Goal: Task Accomplishment & Management: Manage account settings

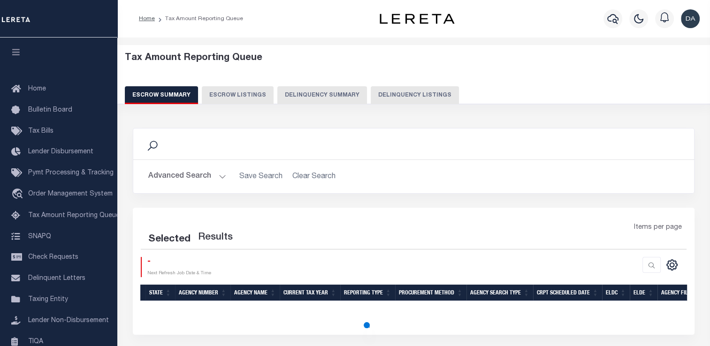
click at [279, 98] on button "Delinquency Summary" at bounding box center [322, 95] width 90 height 18
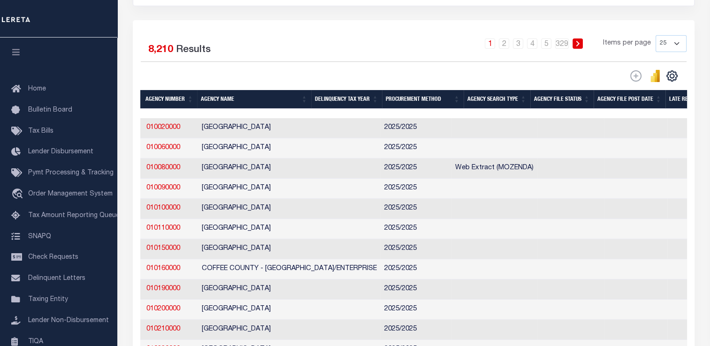
scroll to position [0, 165]
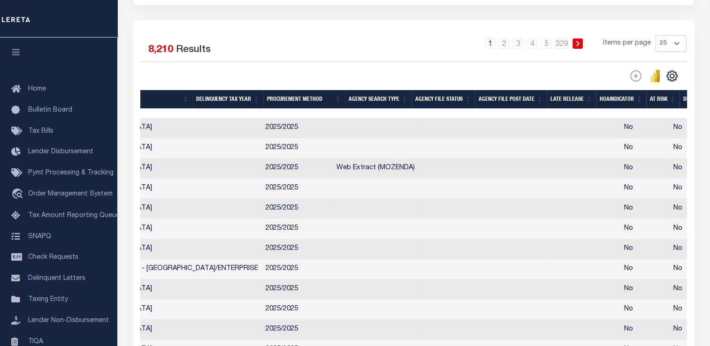
drag, startPoint x: 371, startPoint y: 233, endPoint x: 473, endPoint y: 232, distance: 102.3
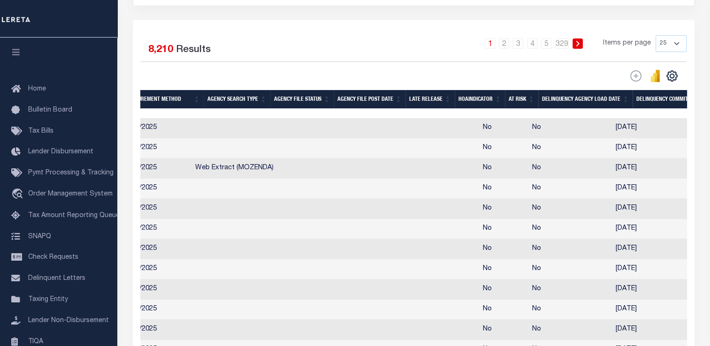
scroll to position [0, 382]
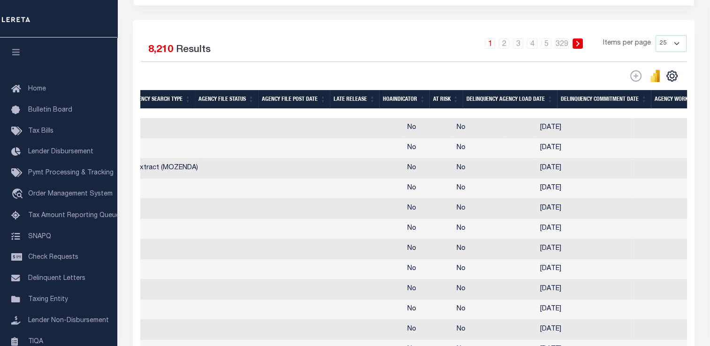
drag, startPoint x: 445, startPoint y: 191, endPoint x: 547, endPoint y: 203, distance: 102.5
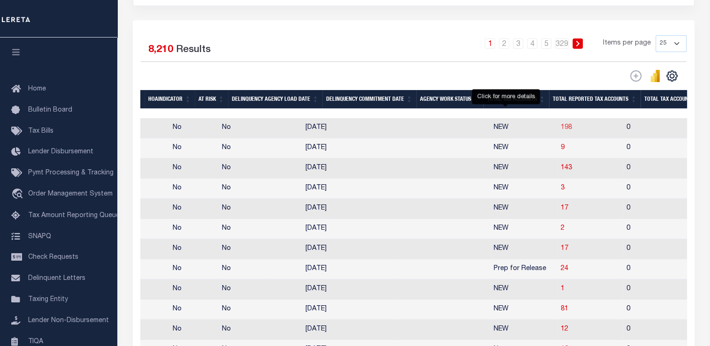
click at [561, 131] on span "198" at bounding box center [566, 127] width 11 height 7
select select "100"
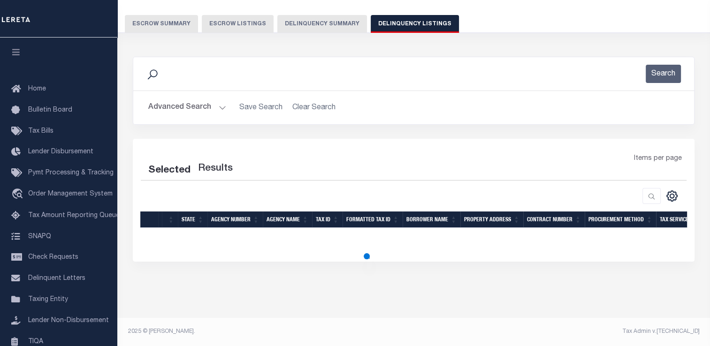
scroll to position [70, 0]
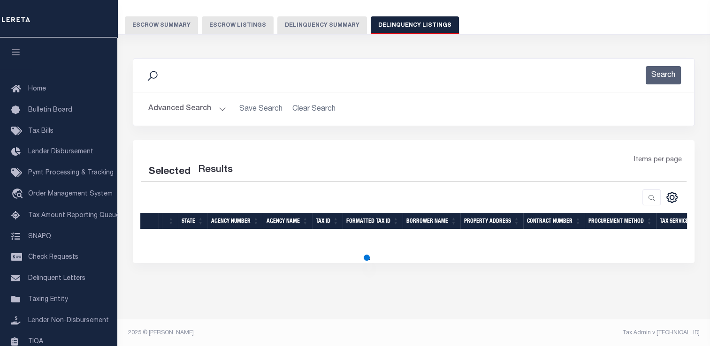
select select "100"
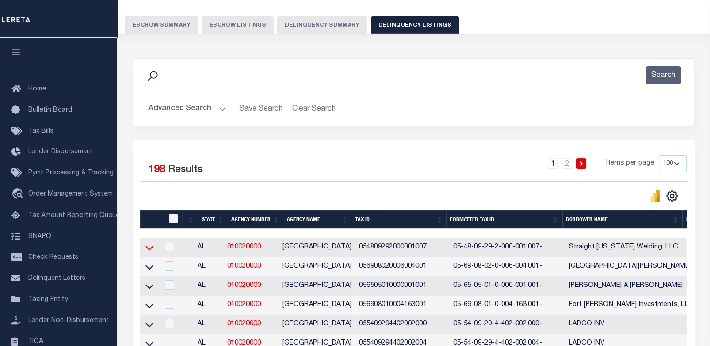
click at [152, 249] on icon at bounding box center [149, 248] width 8 height 10
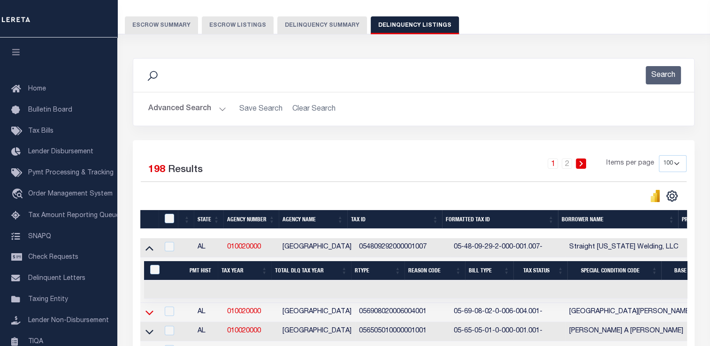
click at [150, 313] on icon at bounding box center [149, 313] width 8 height 10
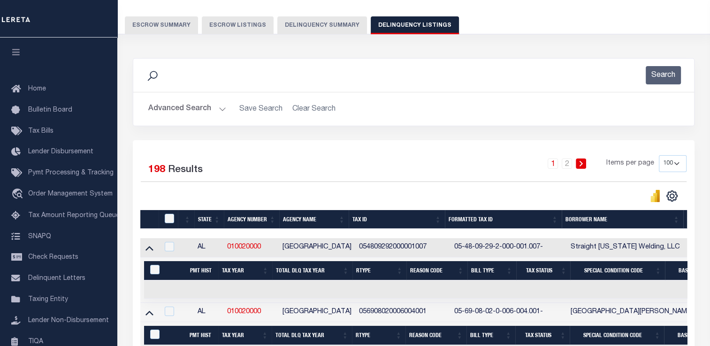
scroll to position [211, 0]
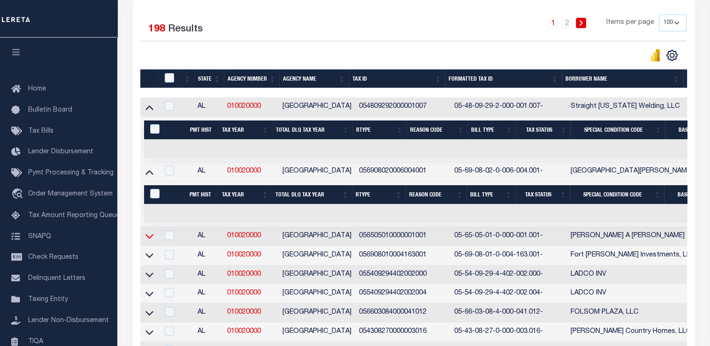
click at [146, 237] on icon at bounding box center [149, 236] width 8 height 10
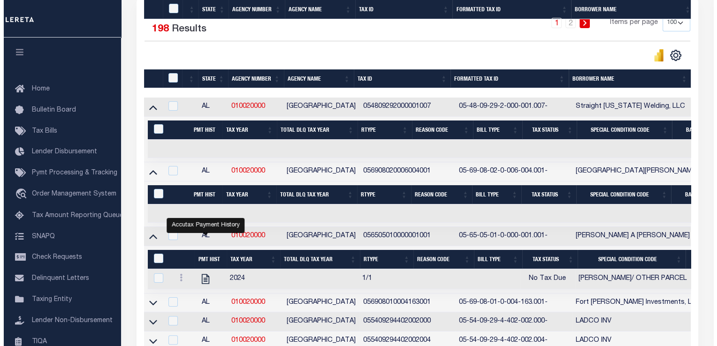
scroll to position [304, 0]
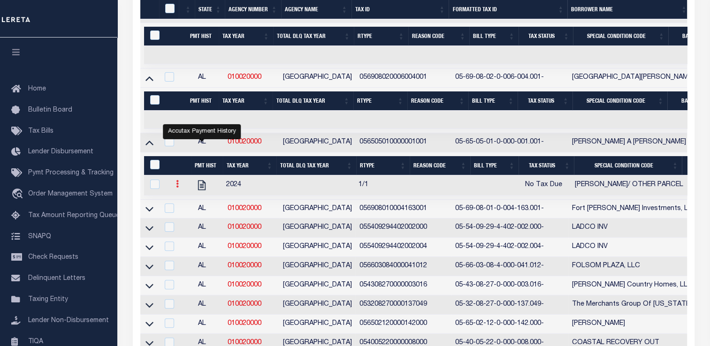
click at [175, 186] on link at bounding box center [177, 186] width 10 height 8
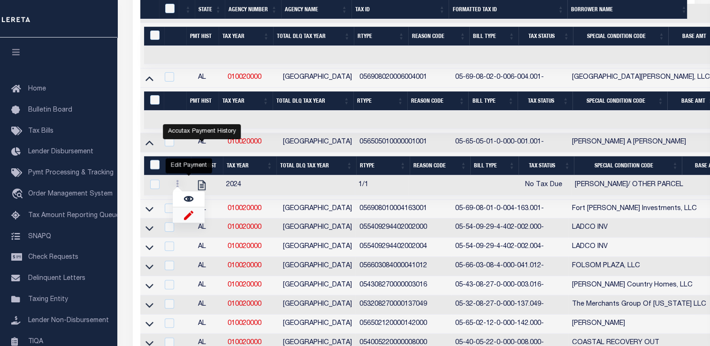
click at [188, 219] on img "" at bounding box center [188, 215] width 9 height 10
select select "NTX"
select select "11"
type input "$0.00"
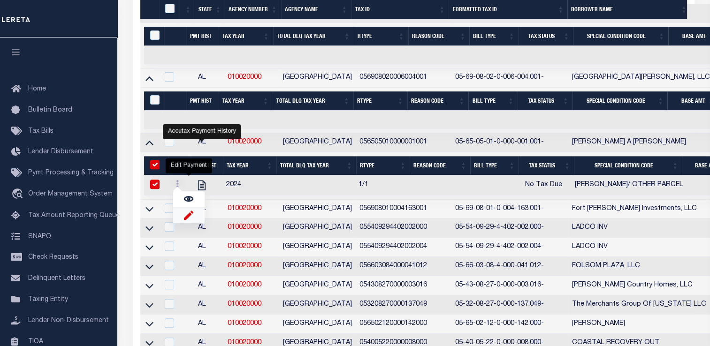
type input "[DATE]"
checkbox input "true"
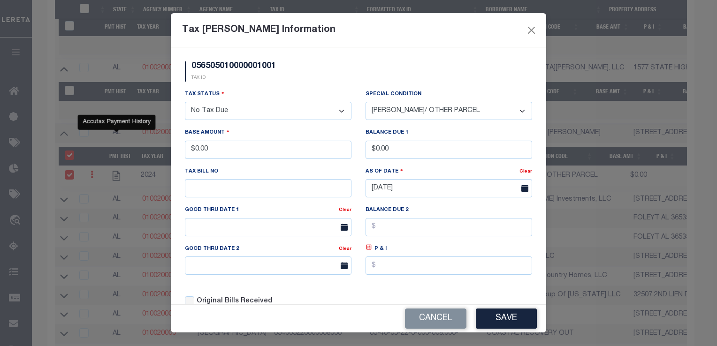
click at [235, 117] on select "- Select Status - Open Due/Unpaid Paid Incomplete No Tax Due Internal Refund Pr…" at bounding box center [268, 111] width 167 height 18
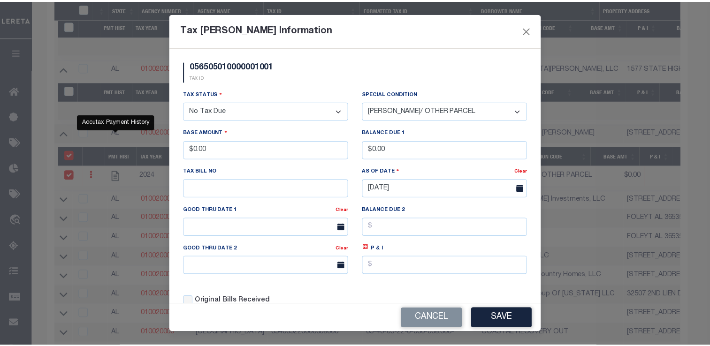
scroll to position [285, 0]
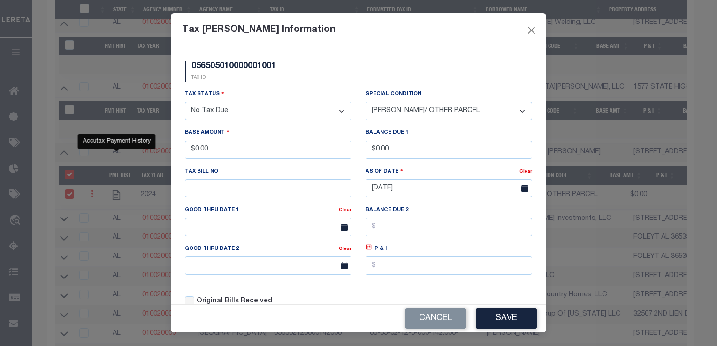
select select "PYD"
click at [185, 103] on select "- Select Status - Open Due/Unpaid Paid Incomplete No Tax Due Internal Refund Pr…" at bounding box center [268, 111] width 167 height 18
select select "0"
click at [281, 158] on input "$0.00" at bounding box center [268, 150] width 167 height 18
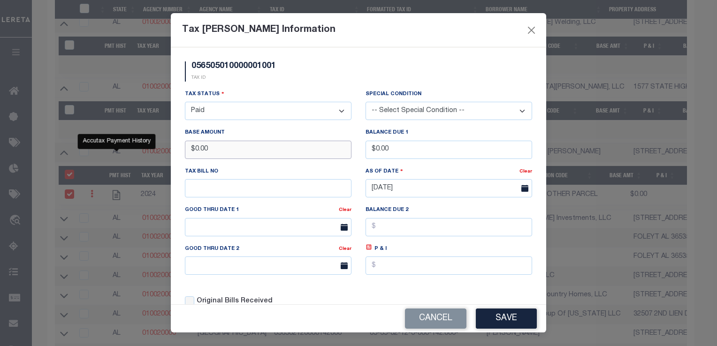
click at [281, 158] on input "$0.00" at bounding box center [268, 150] width 167 height 18
click at [413, 152] on input "$0.00" at bounding box center [448, 150] width 167 height 18
click at [396, 32] on div "Tax [PERSON_NAME] Information" at bounding box center [358, 30] width 375 height 34
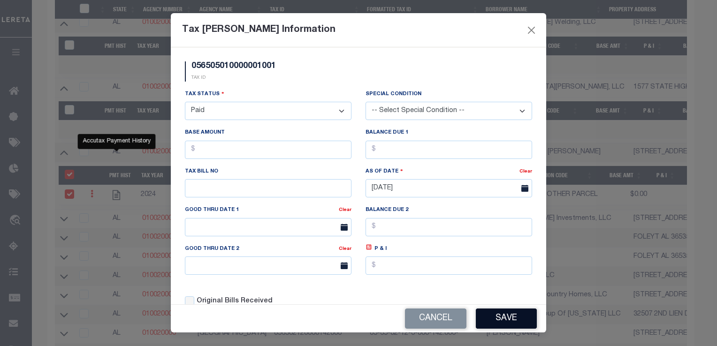
click at [504, 324] on button "Save" at bounding box center [506, 319] width 61 height 20
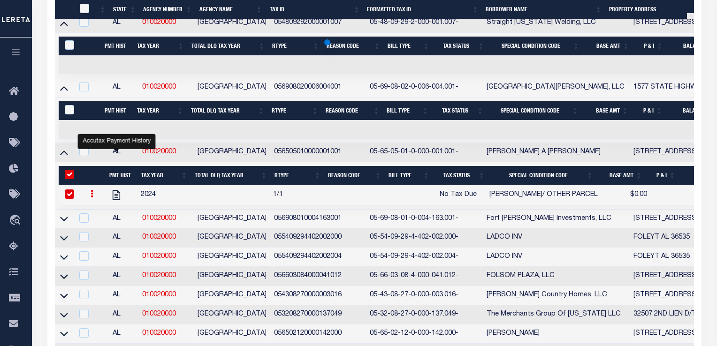
select select "NTX"
type input "$0.00"
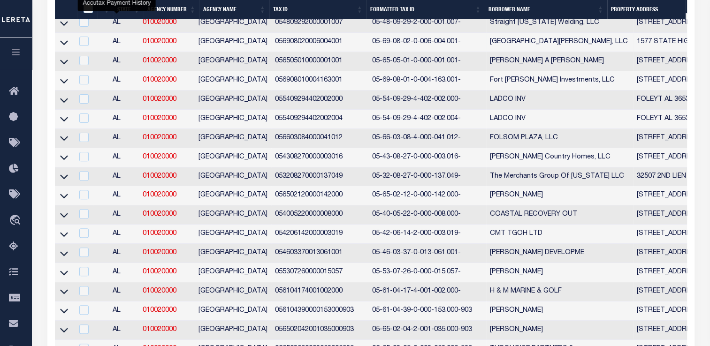
scroll to position [238, 0]
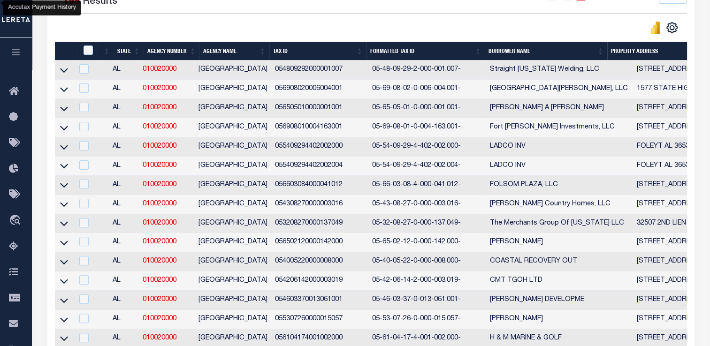
click at [60, 150] on link at bounding box center [64, 146] width 11 height 7
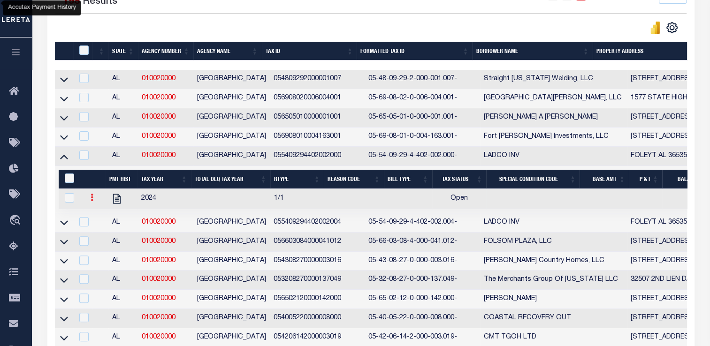
click at [96, 201] on link at bounding box center [92, 199] width 10 height 8
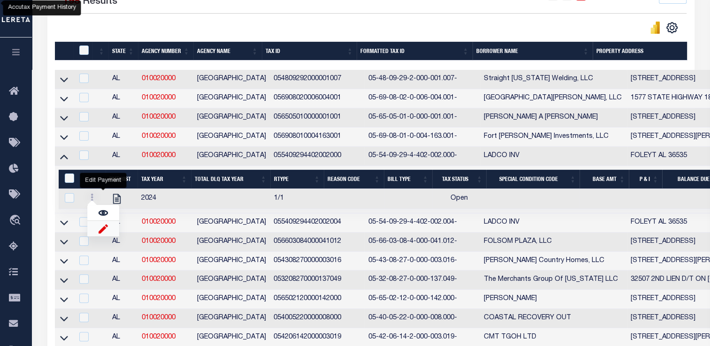
click at [105, 231] on img "" at bounding box center [103, 229] width 9 height 10
select select "OP2"
select select
checkbox input "true"
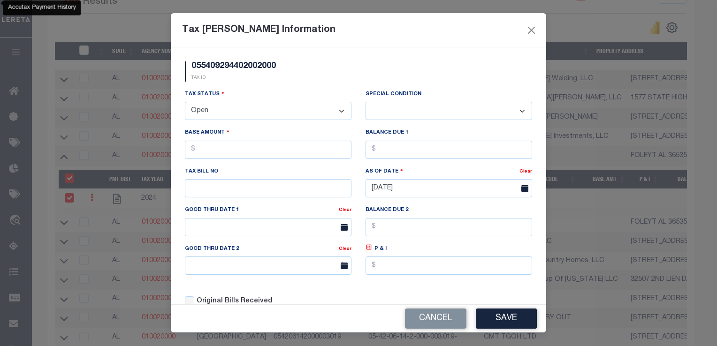
click at [292, 109] on select "- Select Status - Open Due/Unpaid Paid Incomplete No Tax Due Internal Refund Pr…" at bounding box center [268, 111] width 167 height 18
select select "NTX"
click at [185, 103] on select "- Select Status - Open Due/Unpaid Paid Incomplete No Tax Due Internal Refund Pr…" at bounding box center [268, 111] width 167 height 18
select select "0"
click at [507, 319] on button "Save" at bounding box center [506, 319] width 61 height 20
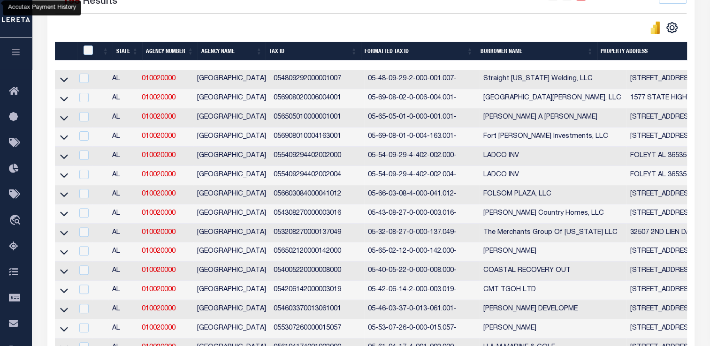
drag, startPoint x: 63, startPoint y: 159, endPoint x: 88, endPoint y: 164, distance: 25.9
click at [63, 159] on icon at bounding box center [64, 156] width 8 height 5
